Goal: Transaction & Acquisition: Purchase product/service

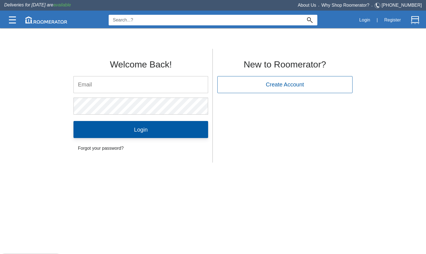
type input "[EMAIL_ADDRESS][DOMAIN_NAME]"
click at [136, 130] on input "Login" at bounding box center [140, 129] width 135 height 17
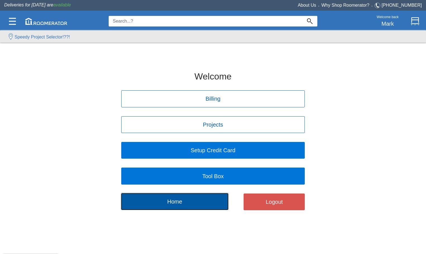
click at [175, 199] on button "Home" at bounding box center [174, 201] width 107 height 17
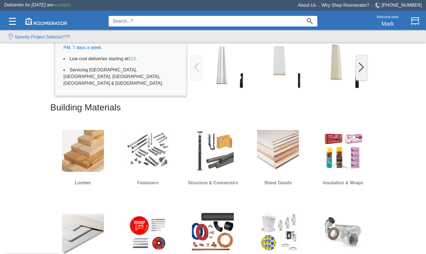
scroll to position [112, 0]
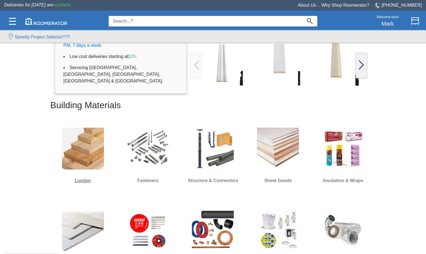
click at [95, 163] on img at bounding box center [83, 149] width 42 height 42
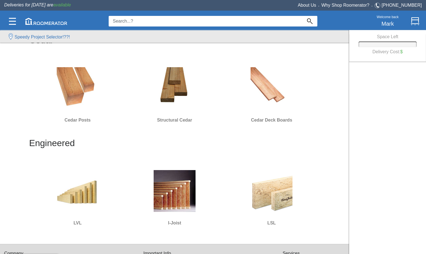
scroll to position [363, 0]
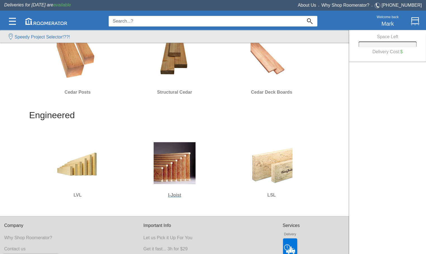
click at [180, 177] on img at bounding box center [175, 163] width 42 height 42
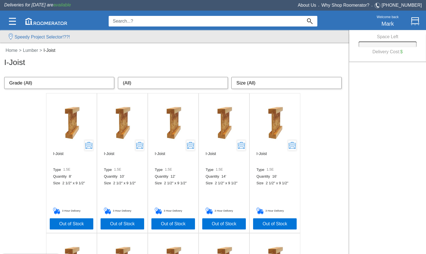
scroll to position [28, 0]
